Goal: Information Seeking & Learning: Learn about a topic

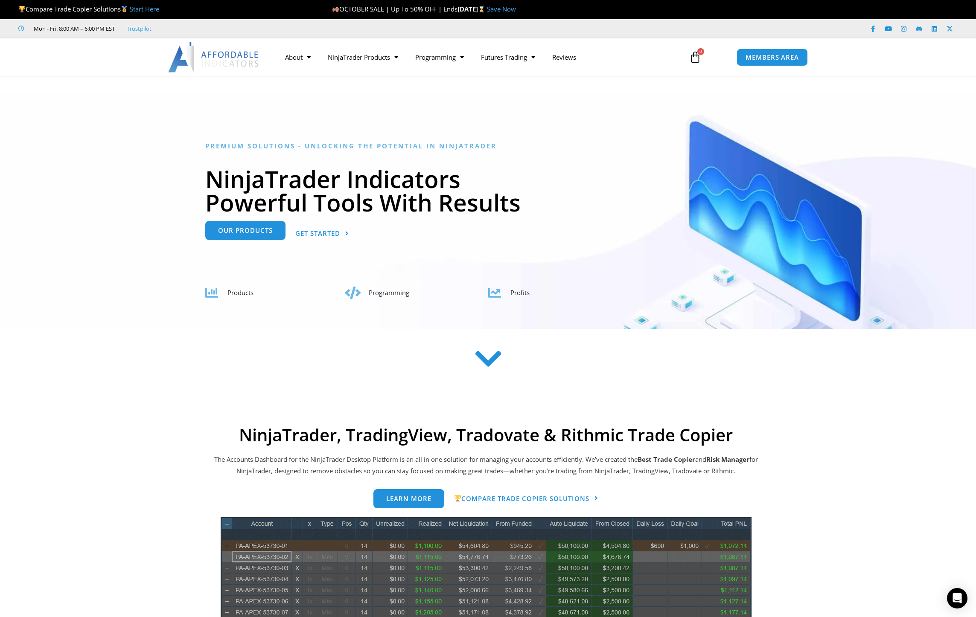
click at [261, 237] on link "Our Products" at bounding box center [245, 230] width 80 height 19
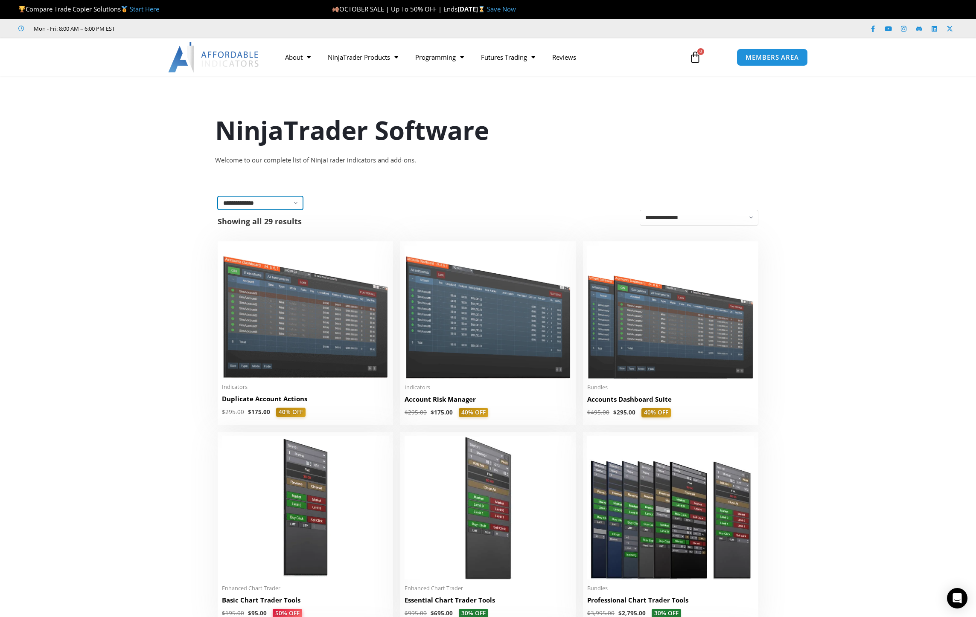
click at [282, 206] on select "**********" at bounding box center [260, 203] width 85 height 14
click at [399, 203] on div "**********" at bounding box center [488, 203] width 541 height 14
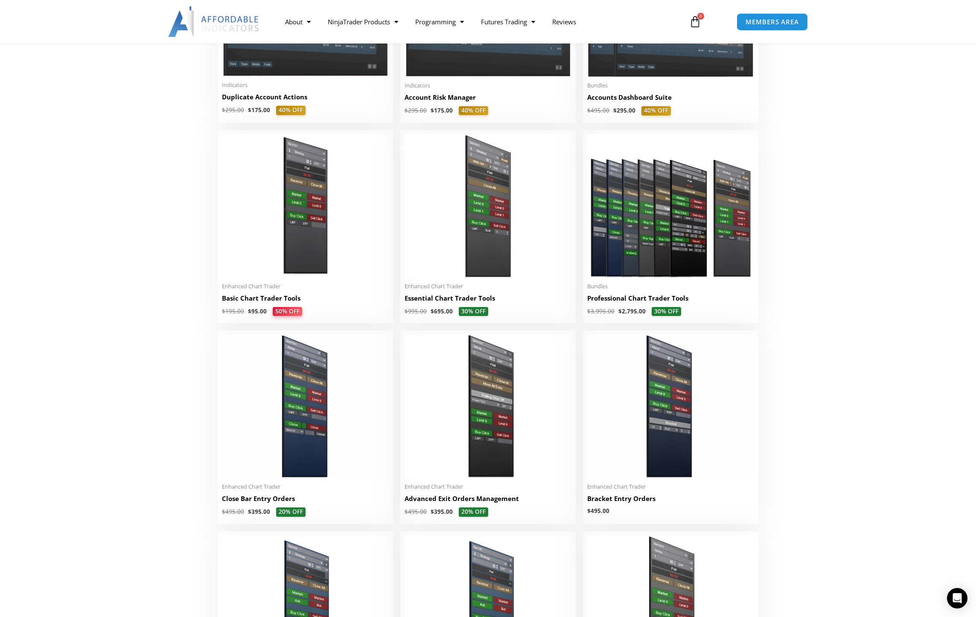
scroll to position [299, 0]
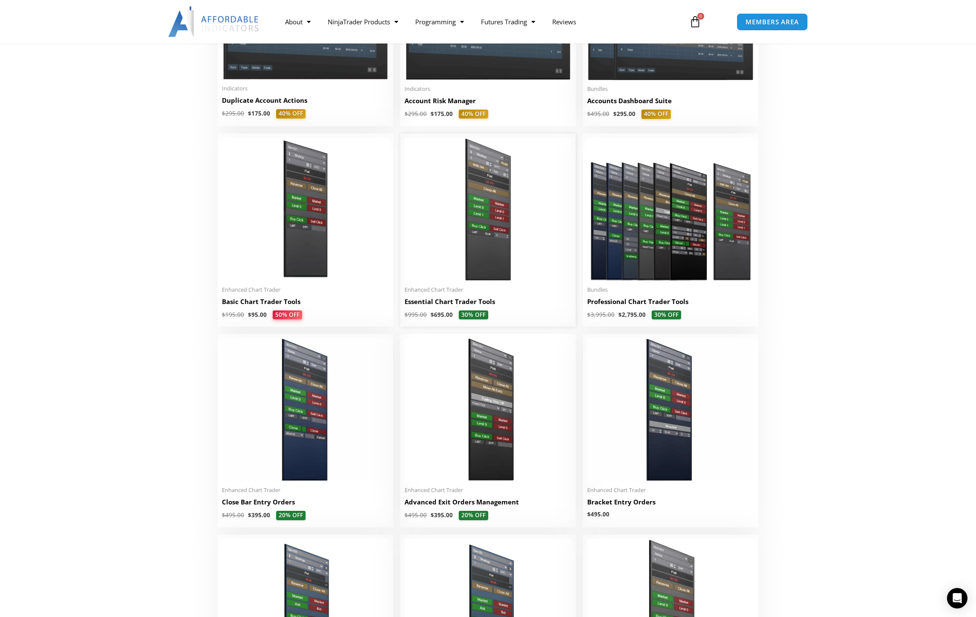
click at [481, 249] on img at bounding box center [487, 209] width 167 height 143
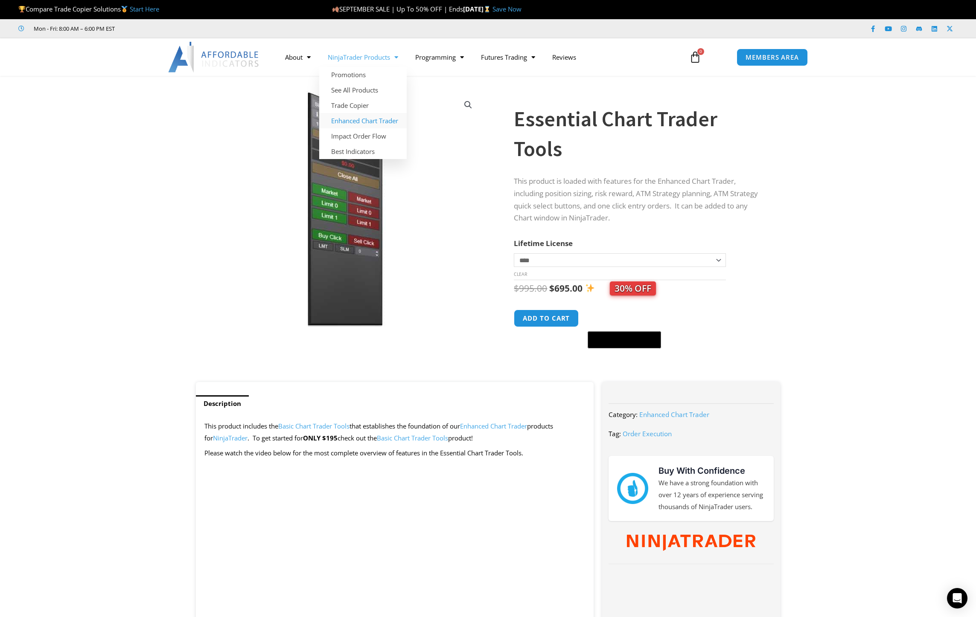
click at [372, 122] on link "Enhanced Chart Trader" at bounding box center [362, 120] width 87 height 15
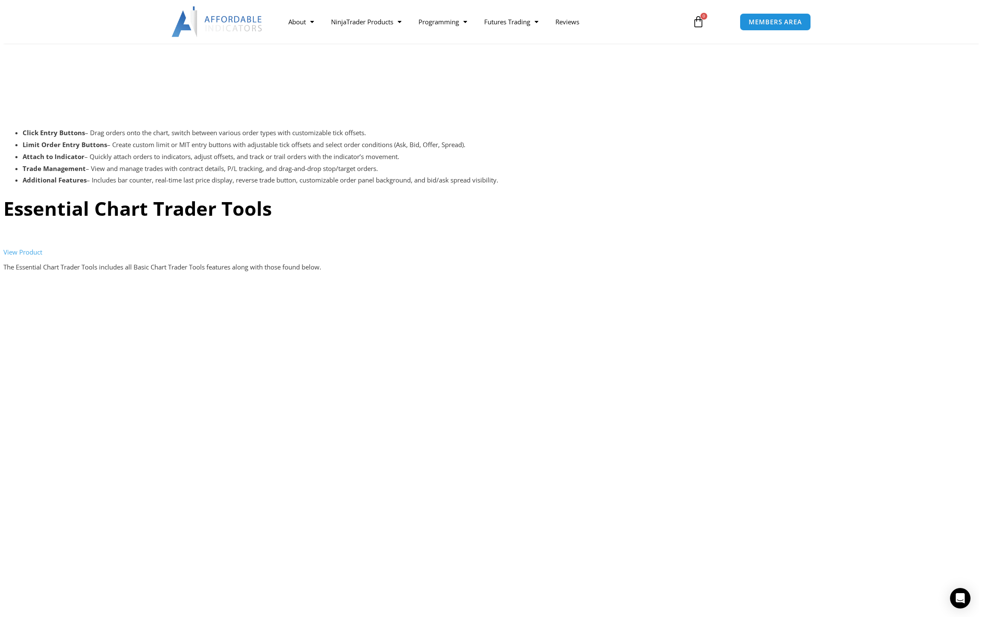
scroll to position [1493, 0]
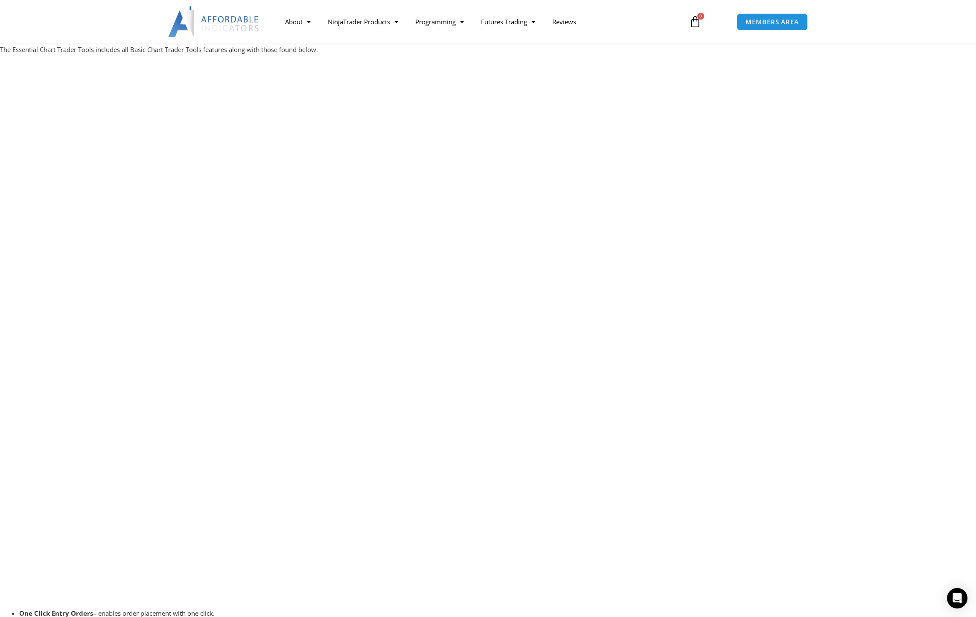
scroll to position [1707, 0]
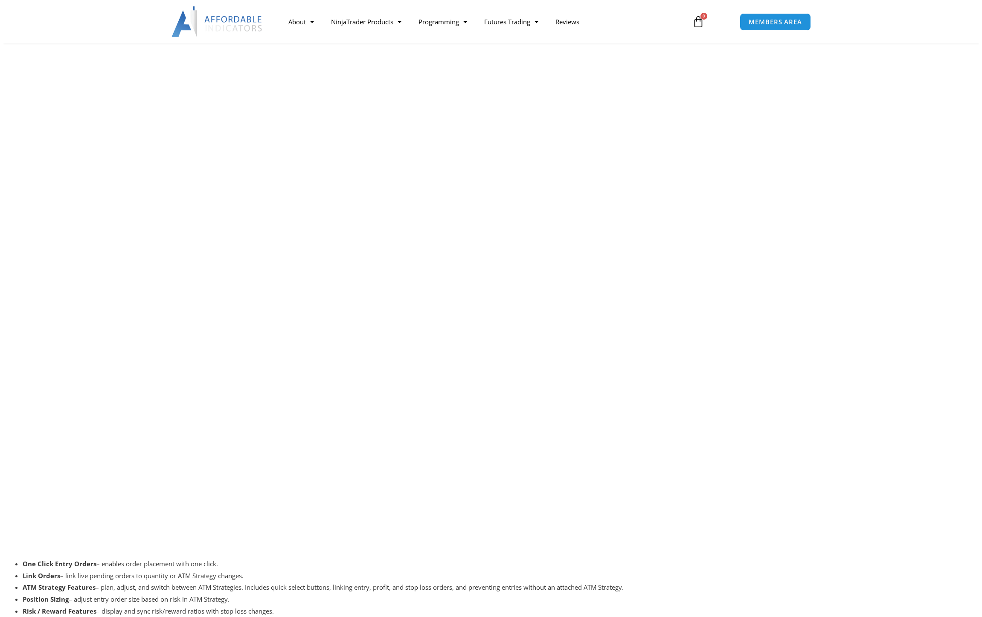
scroll to position [1710, 0]
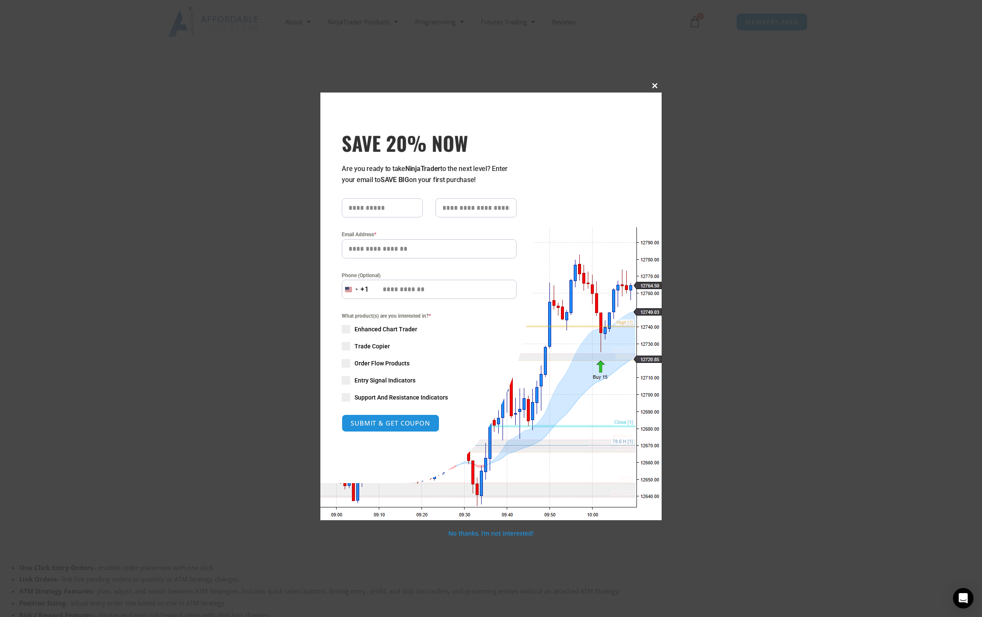
click at [653, 86] on span "SAVE 20% NOW popup" at bounding box center [655, 85] width 14 height 5
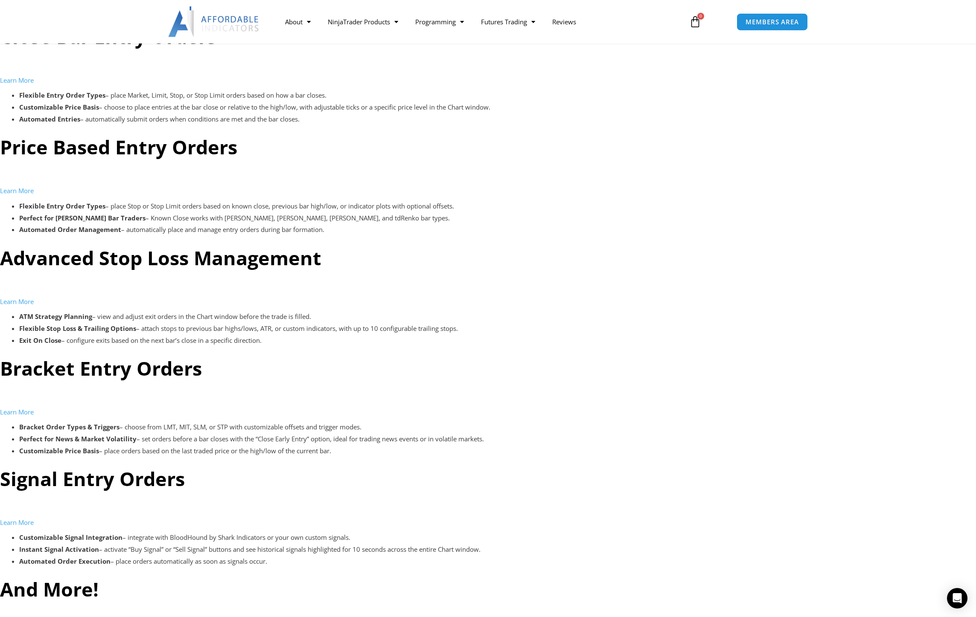
scroll to position [2389, 0]
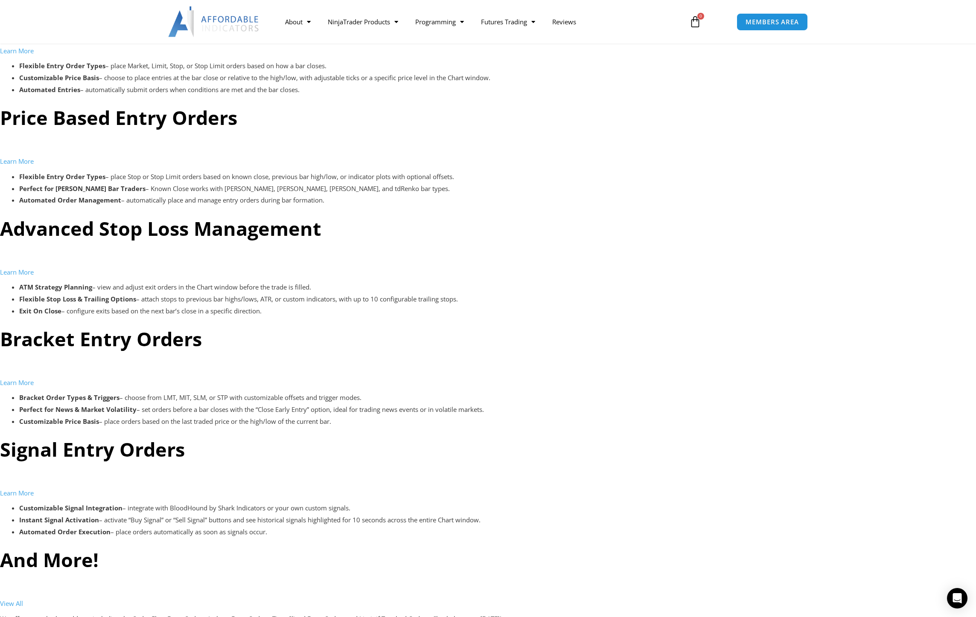
drag, startPoint x: 259, startPoint y: 503, endPoint x: 196, endPoint y: 488, distance: 64.8
click at [196, 488] on p "Learn More" at bounding box center [488, 488] width 976 height 24
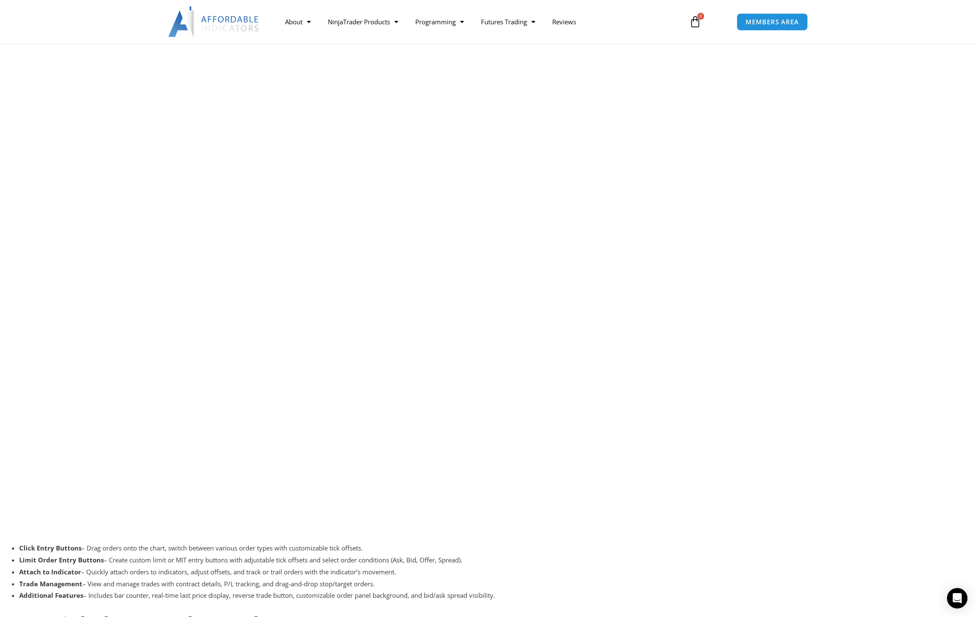
scroll to position [981, 0]
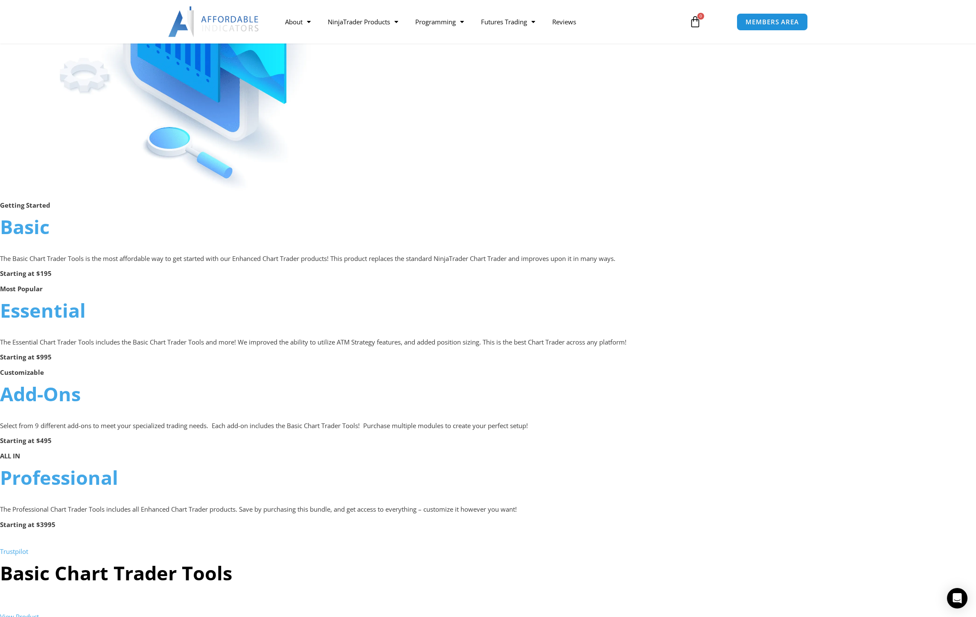
scroll to position [384, 0]
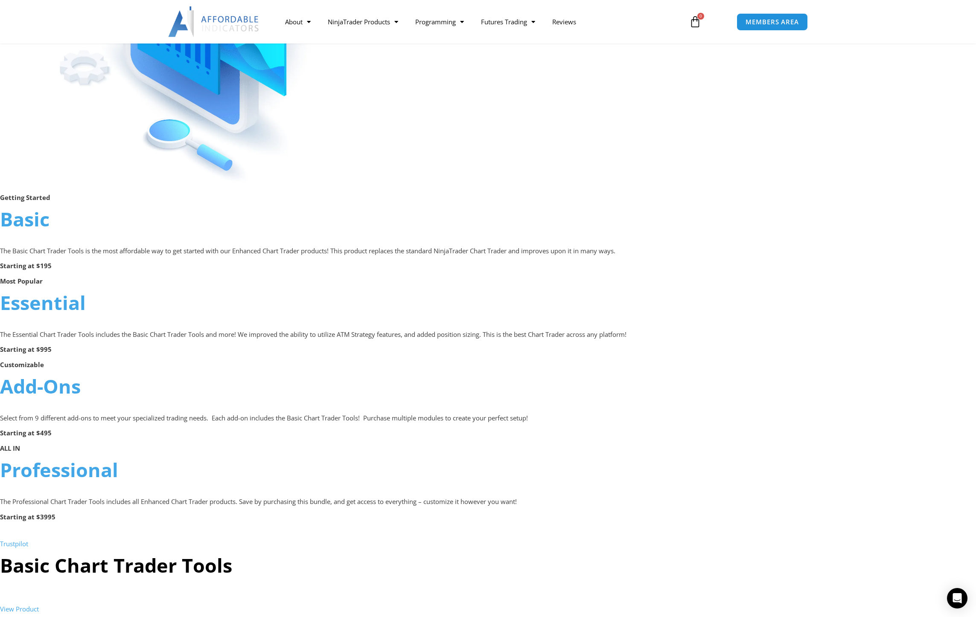
click at [32, 224] on link "Basic" at bounding box center [24, 219] width 49 height 26
click at [32, 223] on link "Basic" at bounding box center [24, 219] width 49 height 26
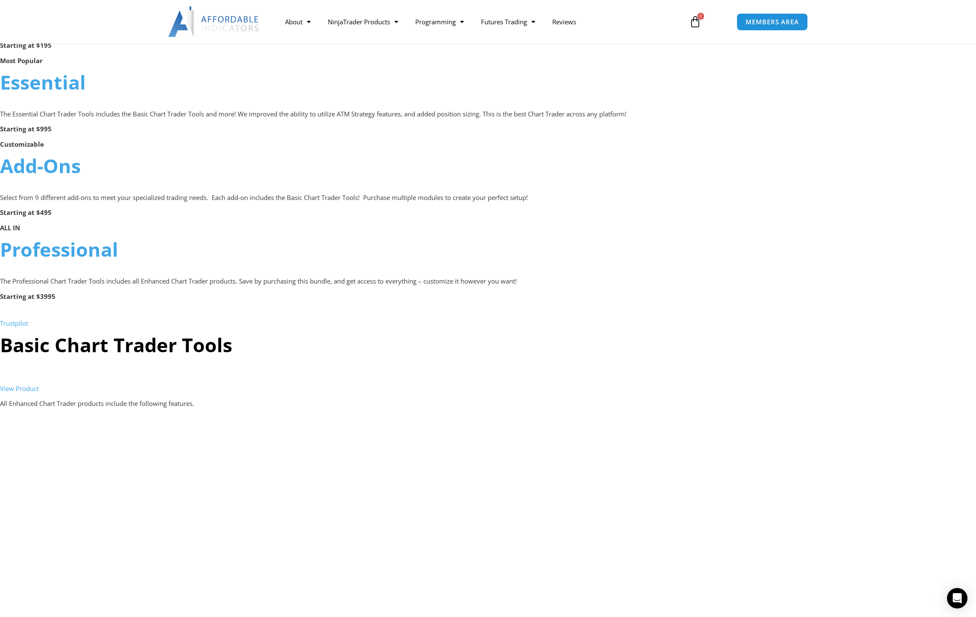
scroll to position [597, 0]
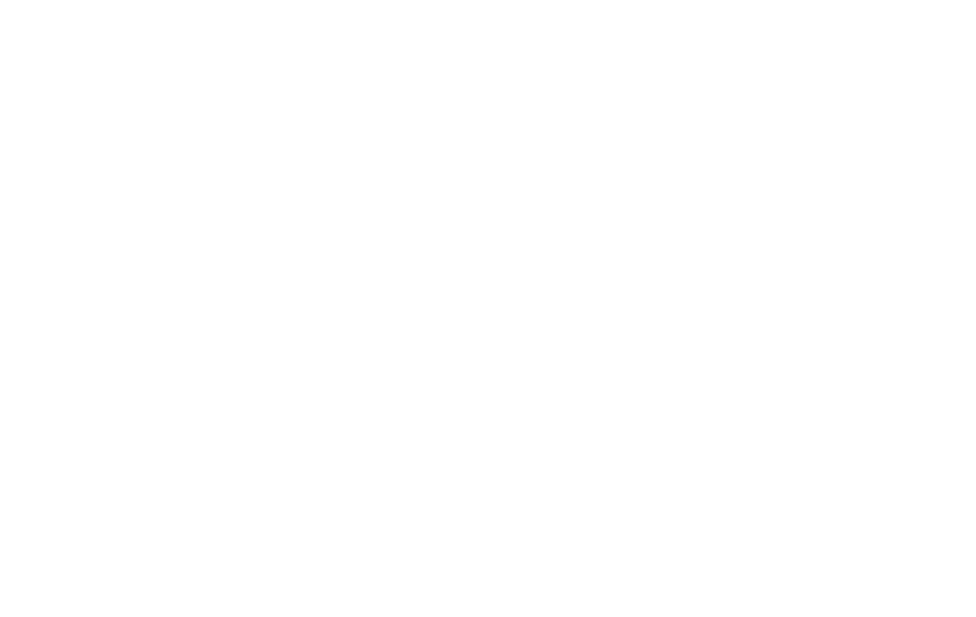
scroll to position [597, 0]
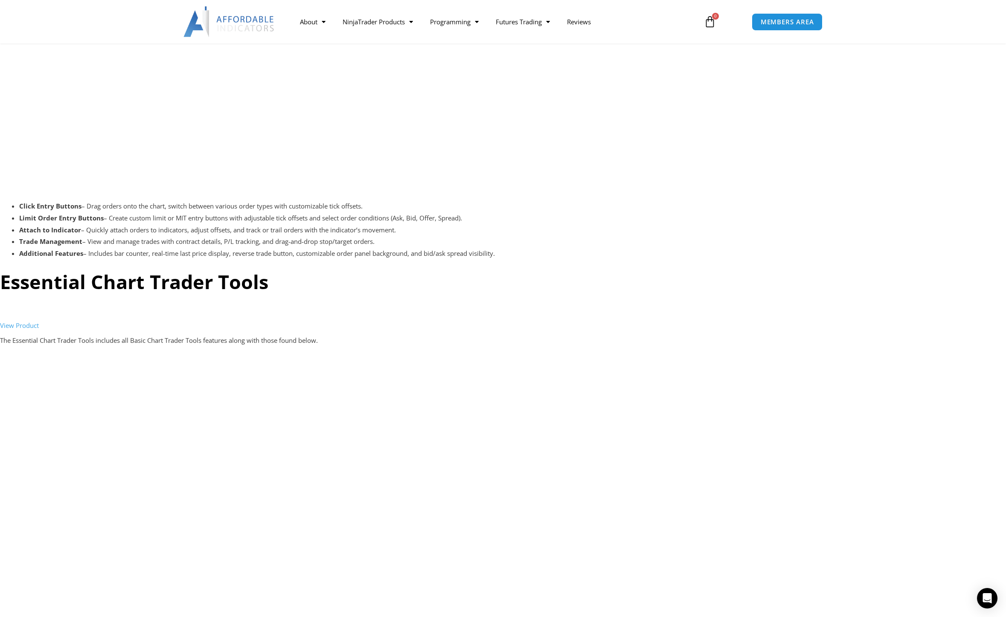
scroll to position [1359, 0]
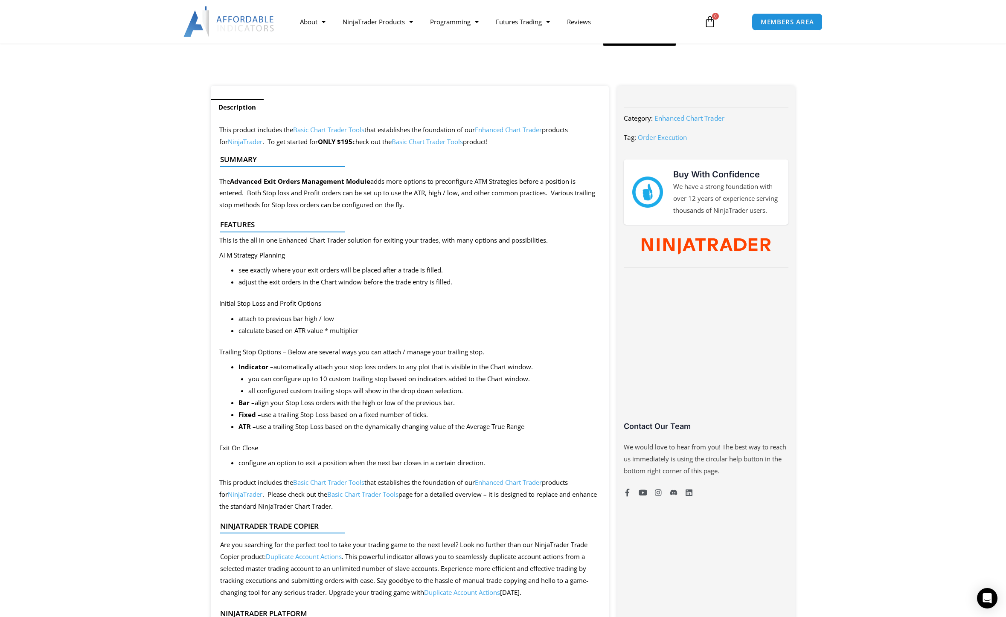
scroll to position [299, 0]
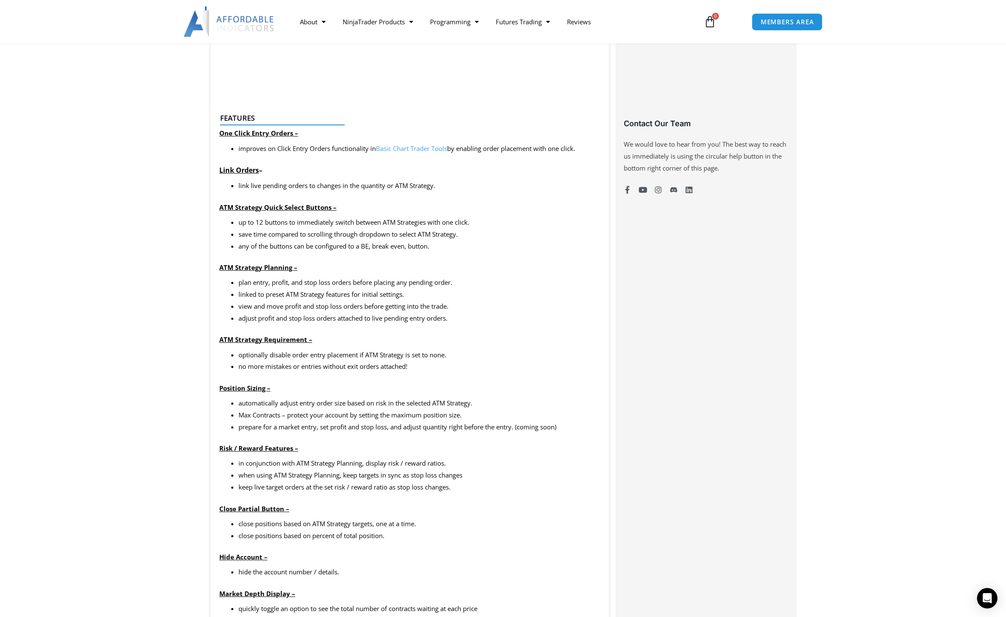
scroll to position [597, 0]
